Goal: Task Accomplishment & Management: Manage account settings

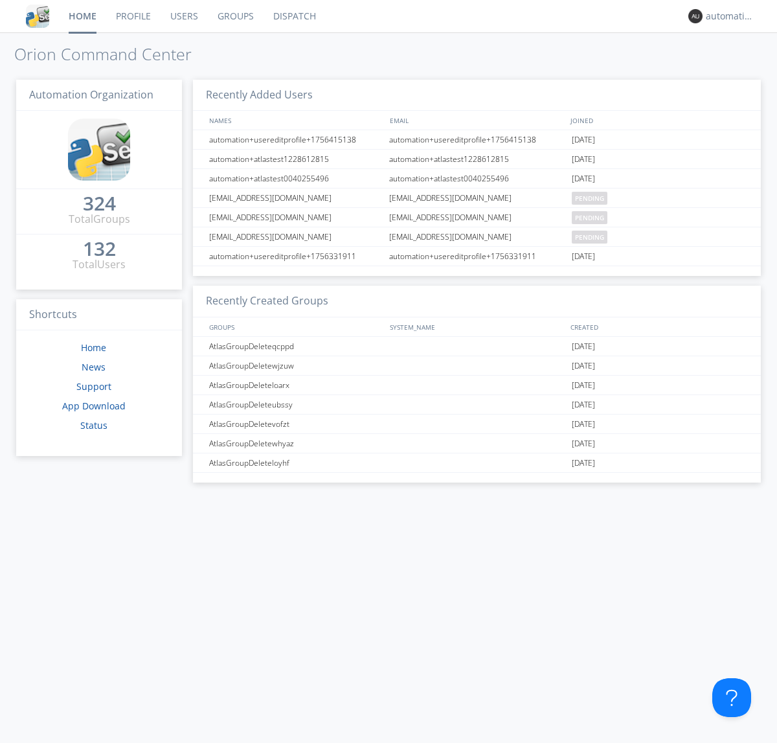
click at [293, 16] on link "Dispatch" at bounding box center [295, 16] width 62 height 32
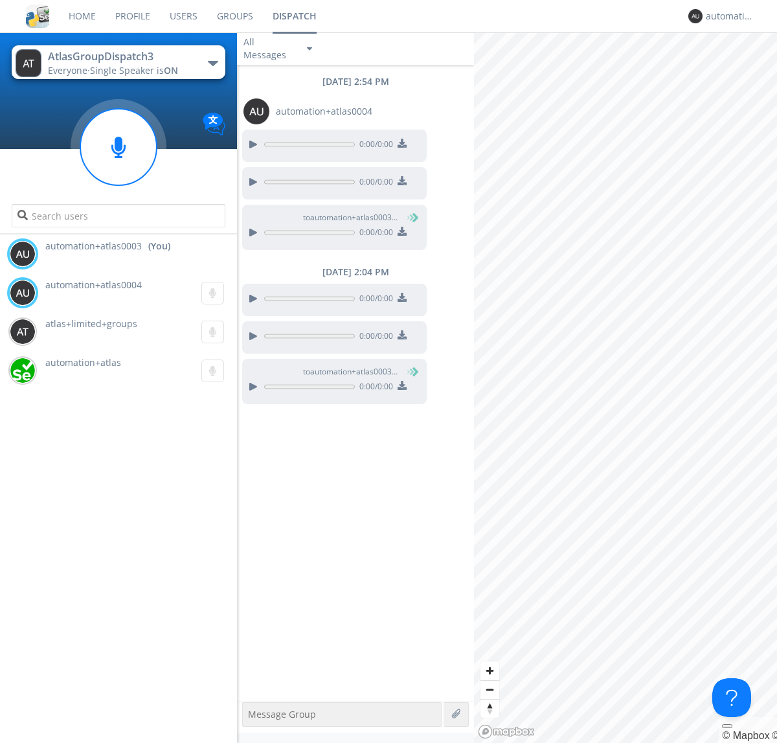
click at [212, 63] on div "button" at bounding box center [213, 63] width 10 height 5
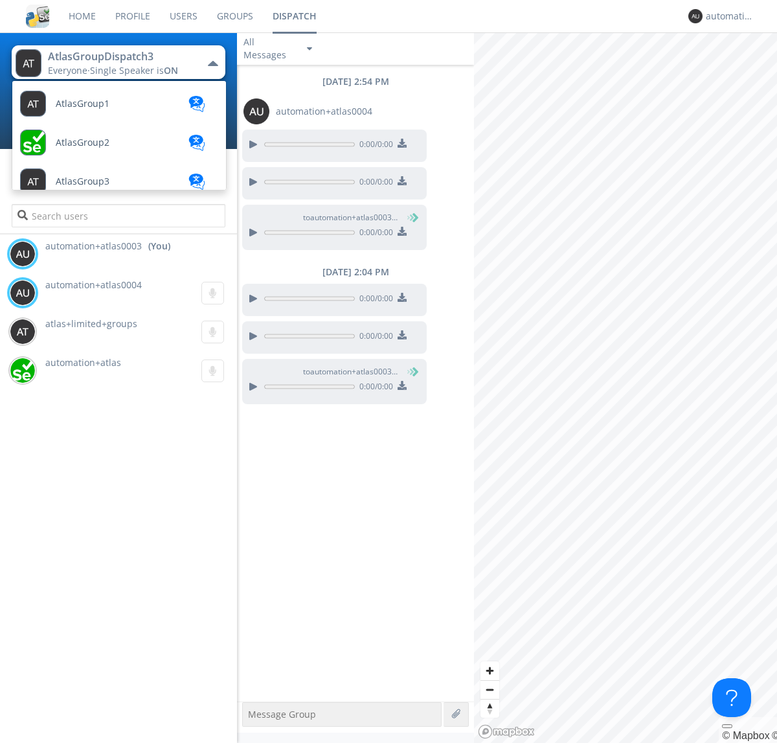
click at [98, 604] on span "AtlasGroupDispatch" at bounding box center [99, 609] width 87 height 10
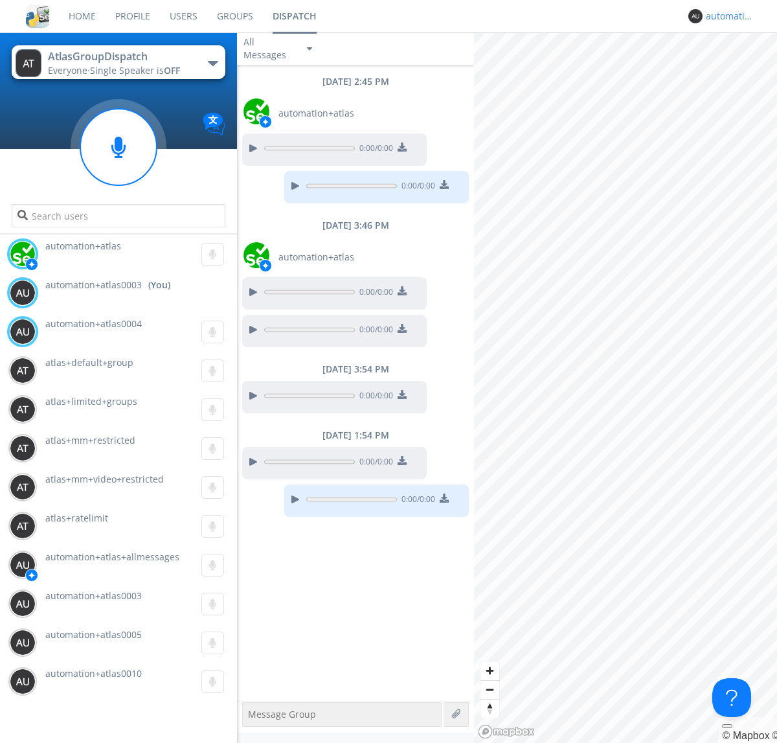
click at [727, 16] on div "automation+atlas0003" at bounding box center [730, 16] width 49 height 13
click at [736, 68] on div "Log Out" at bounding box center [736, 68] width 67 height 23
